Goal: Transaction & Acquisition: Purchase product/service

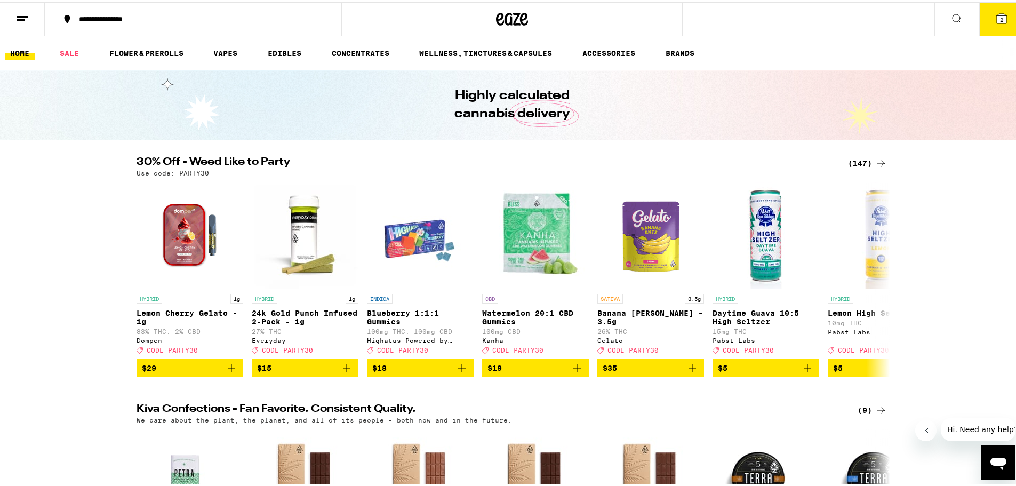
click at [986, 20] on button "2" at bounding box center [1002, 17] width 45 height 33
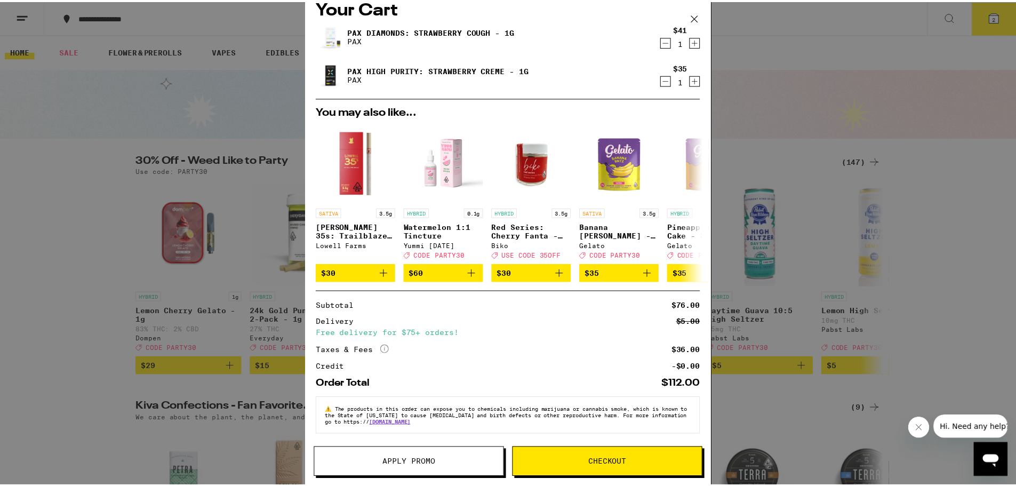
scroll to position [22, 0]
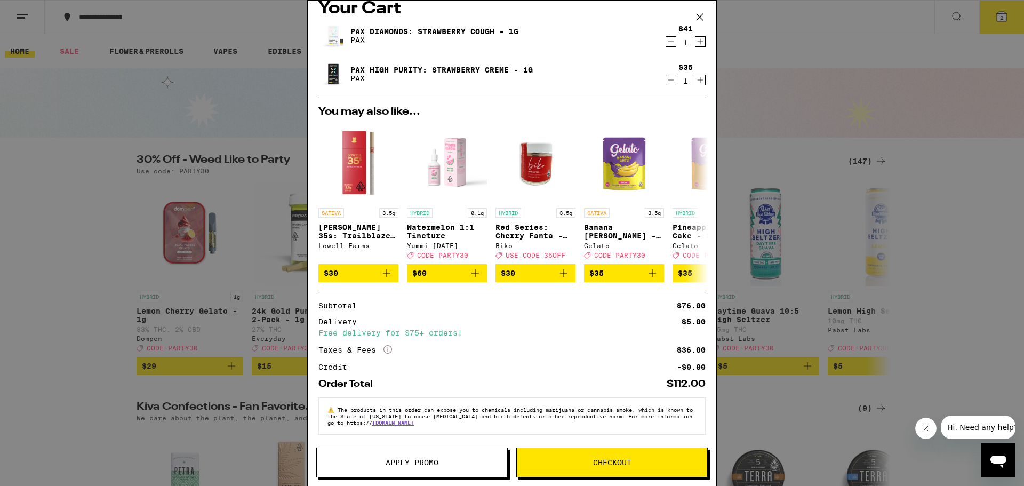
click at [361, 466] on button "Apply Promo" at bounding box center [412, 463] width 192 height 30
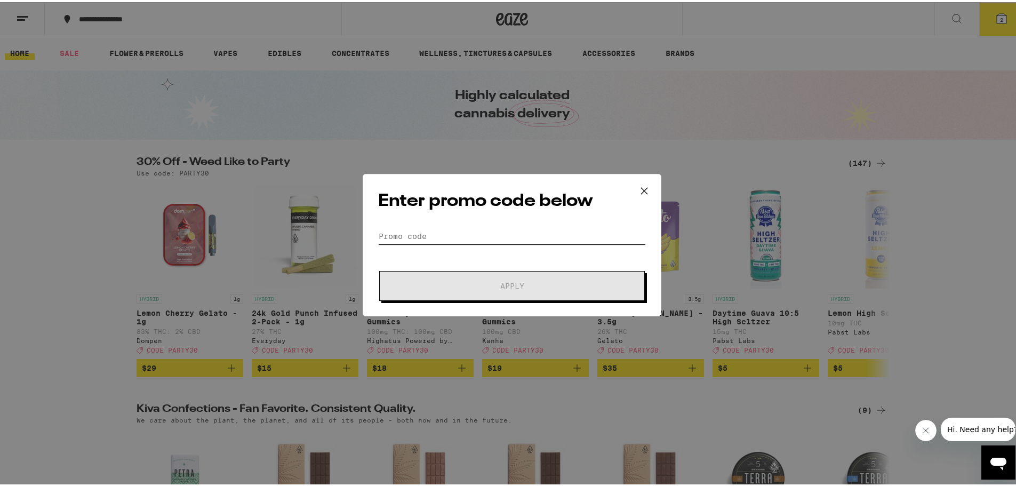
click at [472, 236] on input "Promo Code" at bounding box center [512, 234] width 268 height 16
click at [641, 190] on icon at bounding box center [644, 189] width 16 height 16
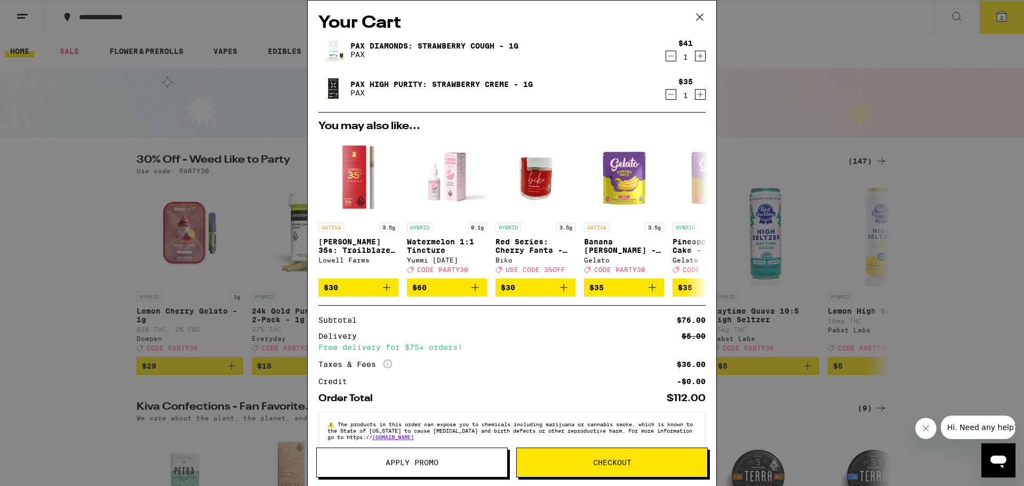
click at [666, 55] on icon "Decrement" at bounding box center [671, 56] width 10 height 13
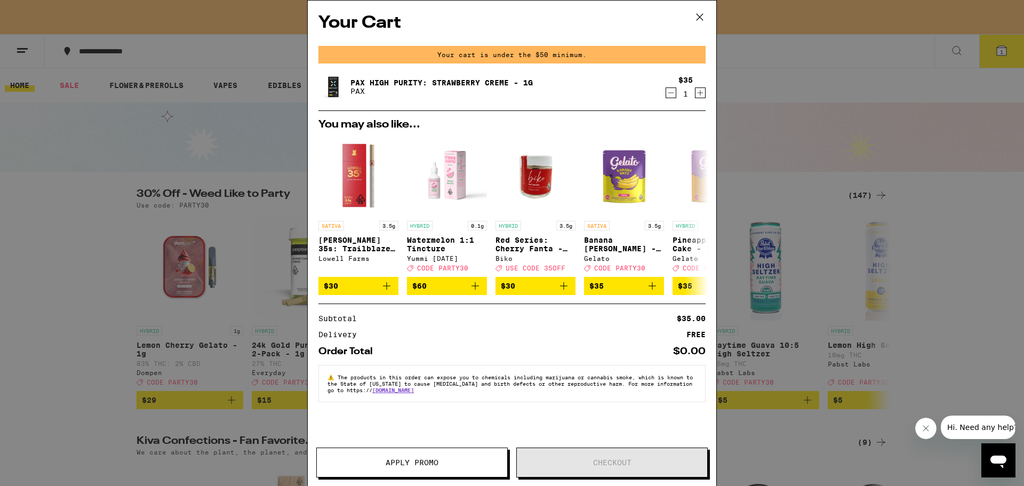
click at [671, 90] on icon "Decrement" at bounding box center [671, 92] width 10 height 13
